Goal: Task Accomplishment & Management: Use online tool/utility

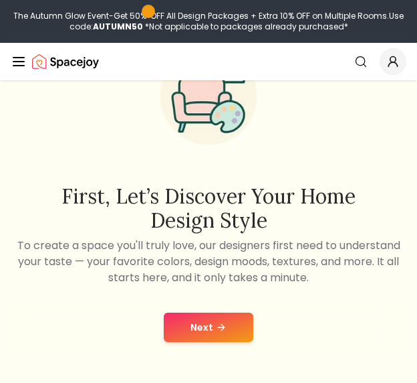
click at [197, 322] on button "Next" at bounding box center [209, 326] width 90 height 29
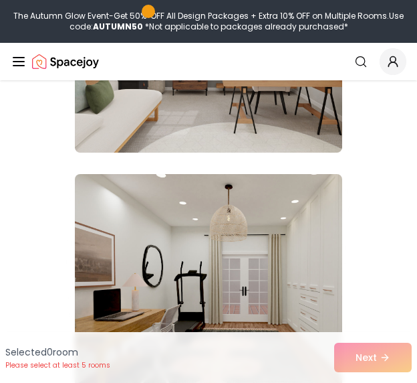
scroll to position [713, 0]
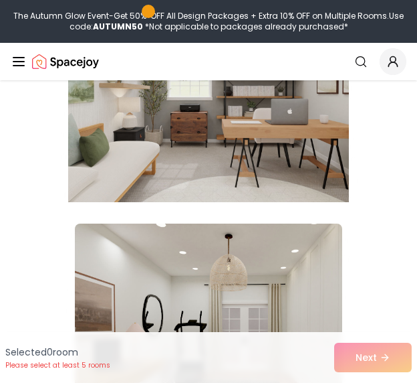
click at [122, 188] on img at bounding box center [208, 95] width 281 height 225
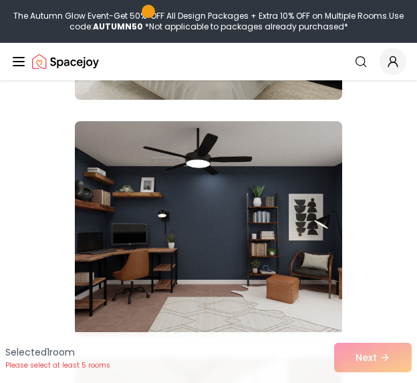
scroll to position [4496, 0]
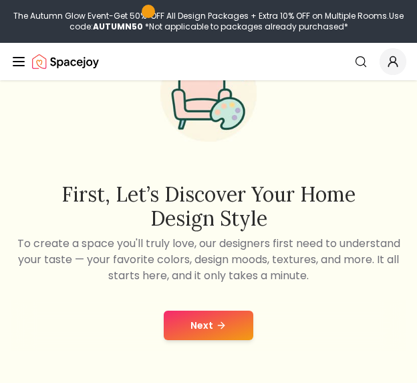
scroll to position [89, 0]
